Goal: Information Seeking & Learning: Understand process/instructions

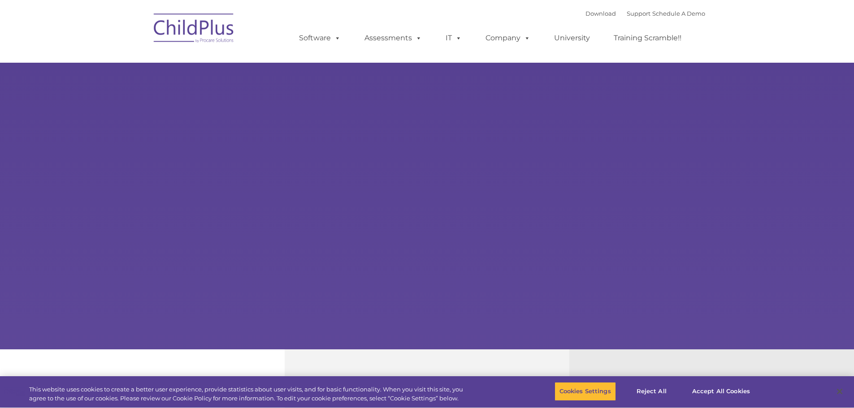
select select "MEDIUM"
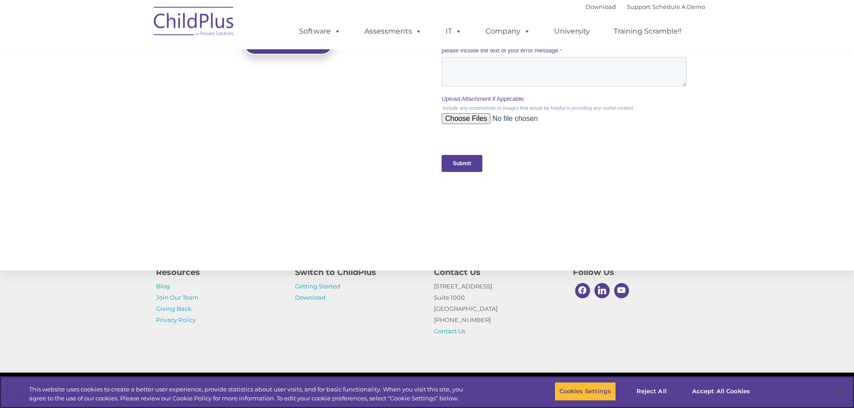
scroll to position [879, 0]
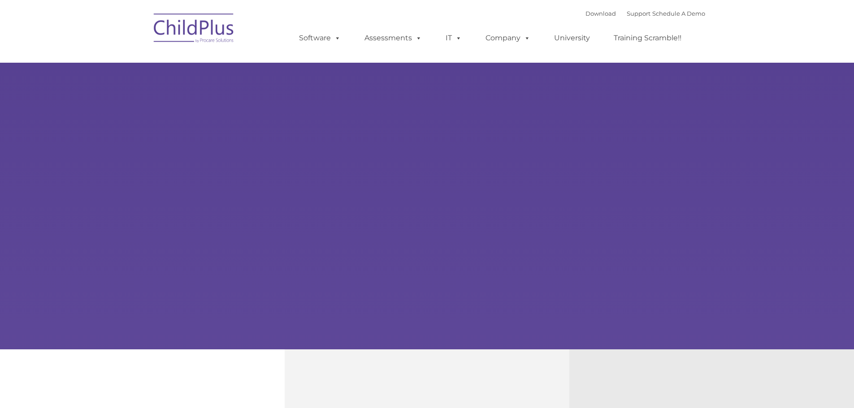
type input ""
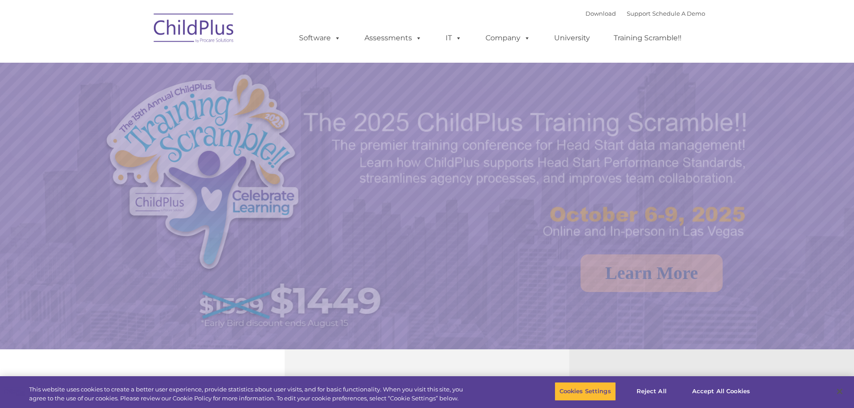
select select "MEDIUM"
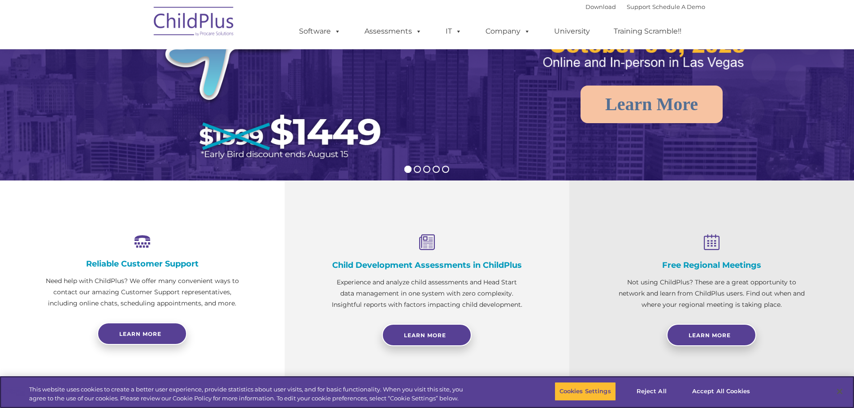
scroll to position [28, 0]
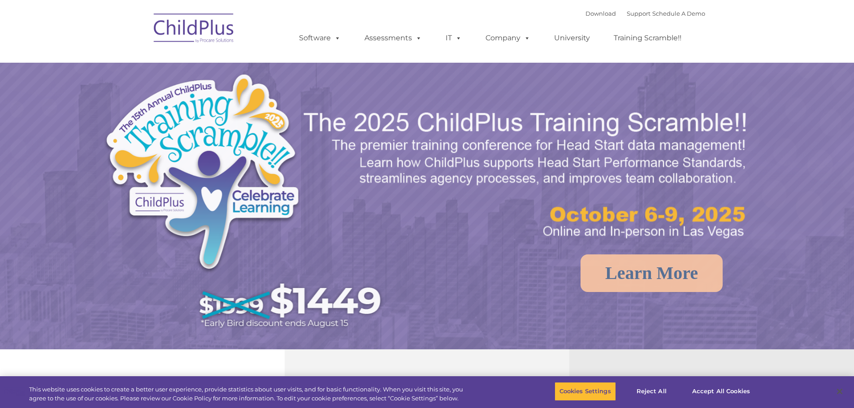
select select "MEDIUM"
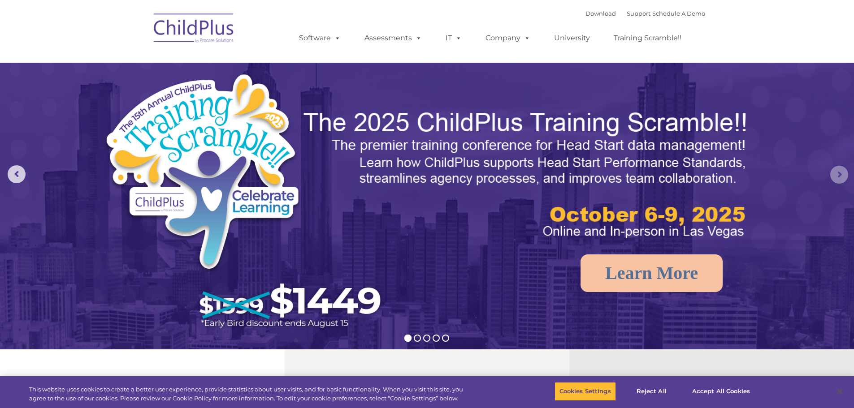
click at [840, 172] on rs-arrow at bounding box center [839, 175] width 18 height 18
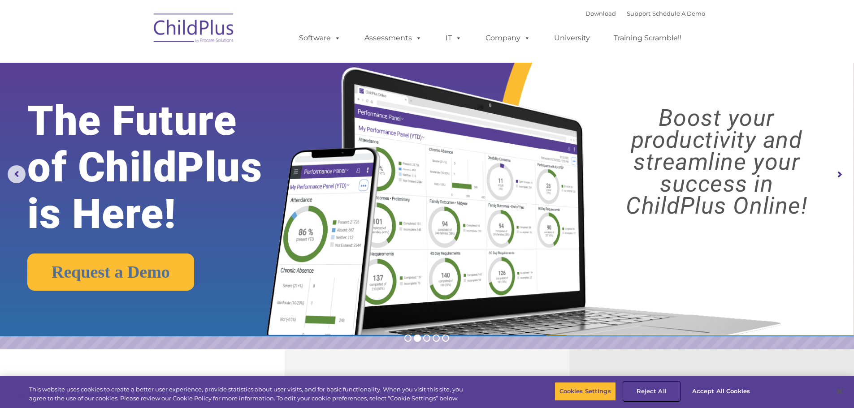
click at [649, 388] on button "Reject All" at bounding box center [651, 391] width 56 height 19
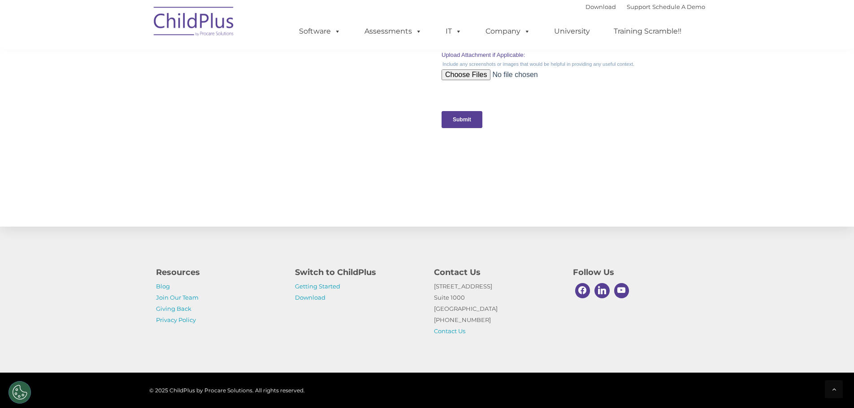
scroll to position [879, 0]
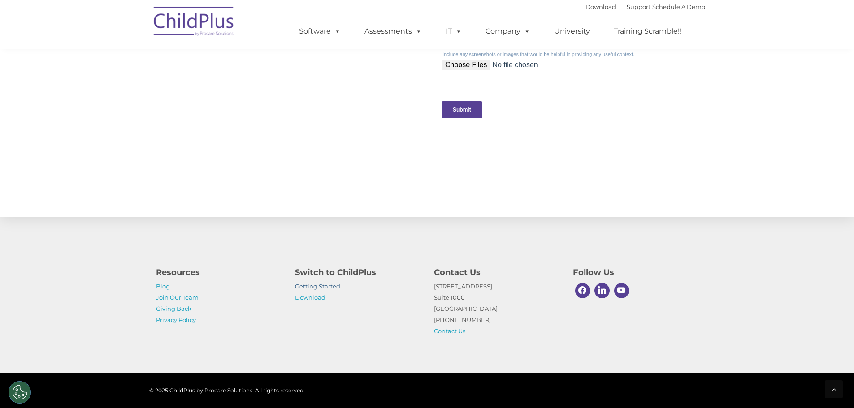
click at [324, 287] on link "Getting Started" at bounding box center [317, 286] width 45 height 7
